Goal: Navigation & Orientation: Find specific page/section

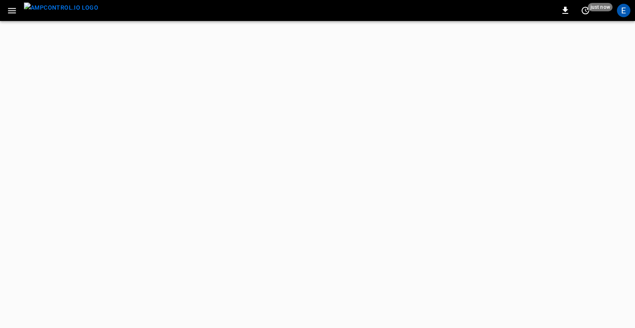
click at [12, 9] on icon "button" at bounding box center [12, 10] width 10 height 10
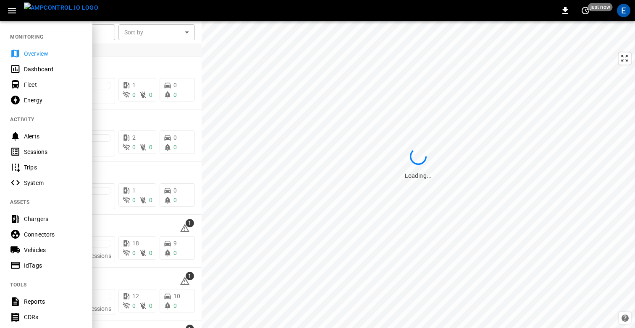
scroll to position [145, 0]
